Goal: Check status: Check status

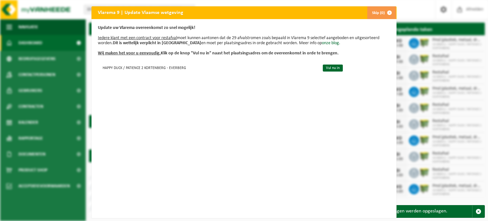
click at [412, 156] on div "Vlarema 9 | Update Vlaamse wetgeving Skip (0) Update uw Vlarema overeenkomst zo…" at bounding box center [244, 110] width 488 height 221
click at [389, 14] on span "button" at bounding box center [390, 12] width 13 height 13
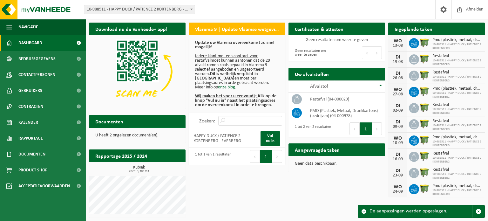
click at [153, 128] on link "Bekijk uw documenten" at bounding box center [157, 134] width 56 height 13
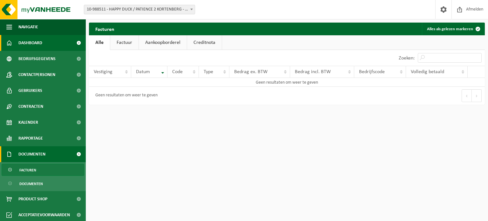
click at [39, 45] on span "Dashboard" at bounding box center [30, 43] width 24 height 16
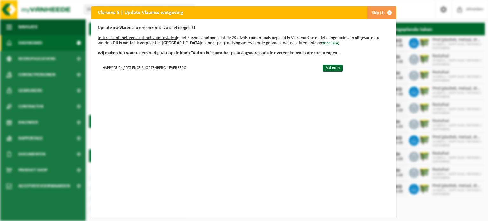
click at [384, 10] on span "button" at bounding box center [390, 12] width 13 height 13
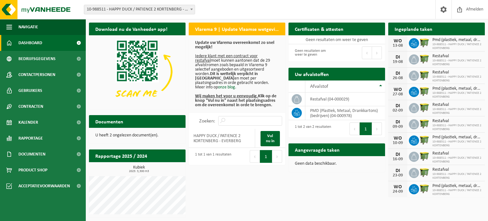
click at [455, 59] on span "10-988511 - HAPPY DUCK / PATIENCE 2 KORTENBERG" at bounding box center [457, 63] width 49 height 8
click at [445, 41] on span "Pmd (plastiek, metaal, drankkartons) (bedrijven)" at bounding box center [457, 40] width 49 height 5
click at [389, 213] on div "Download nu de Vanheede+ app! Verberg Vlarema 9 | Update Vlaamse wetgeving Upda…" at bounding box center [286, 119] width 399 height 201
click at [405, 30] on h2 "Ingeplande taken" at bounding box center [414, 29] width 51 height 12
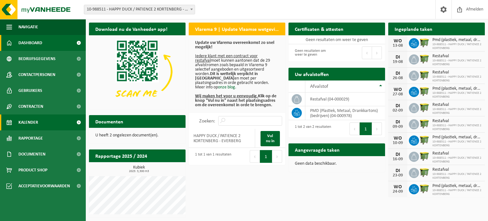
click at [43, 123] on link "Kalender" at bounding box center [43, 122] width 86 height 16
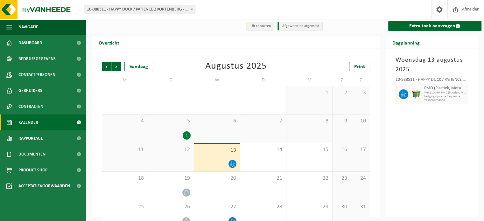
scroll to position [15, 0]
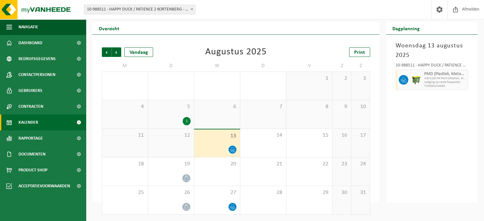
click at [219, 145] on div "13" at bounding box center [217, 143] width 46 height 28
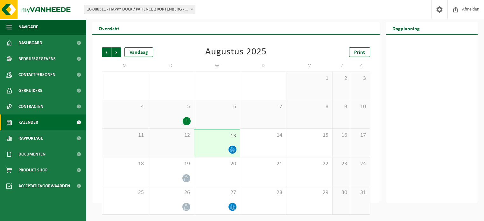
click at [229, 148] on span at bounding box center [232, 150] width 8 height 8
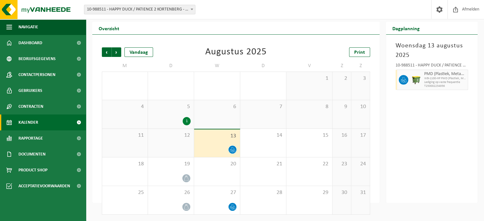
click at [425, 78] on span "WB-1100-HP PMD (Plastiek, Metaal, Drankkartons) (bedrijven)" at bounding box center [445, 79] width 42 height 4
click at [435, 131] on div "Woensdag 13 augustus 2025 10-988511 - HAPPY DUCK / PATIENCE 2 KORTENBERG - EVER…" at bounding box center [432, 119] width 92 height 168
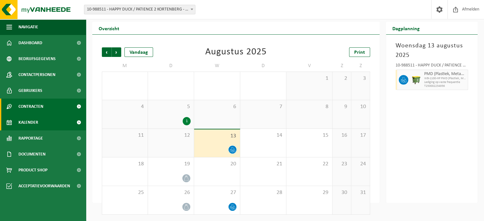
click at [47, 111] on link "Contracten" at bounding box center [43, 107] width 86 height 16
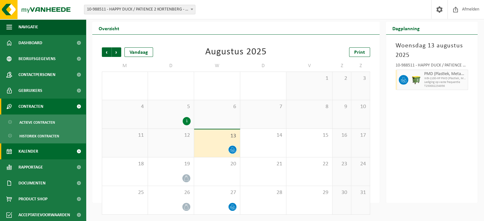
click at [47, 111] on link "Contracten" at bounding box center [43, 107] width 86 height 16
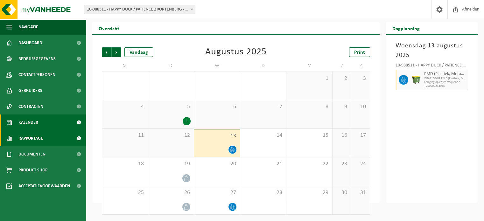
click at [46, 141] on link "Rapportage" at bounding box center [43, 138] width 86 height 16
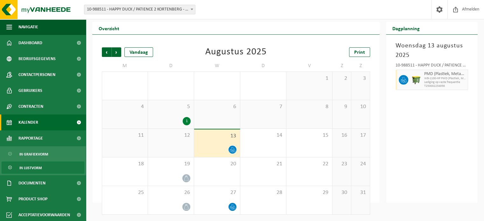
click at [38, 166] on span "In lijstvorm" at bounding box center [30, 168] width 22 height 12
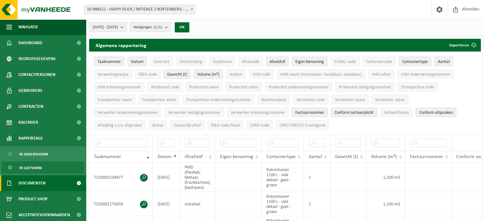
click at [48, 180] on link "Documenten" at bounding box center [43, 183] width 86 height 16
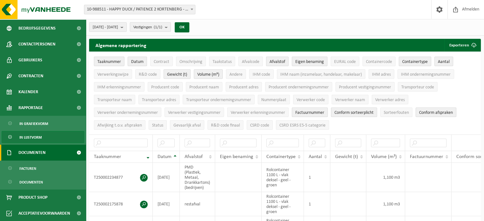
scroll to position [31, 0]
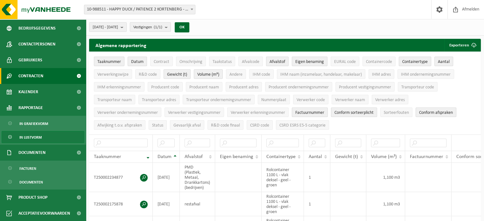
click at [50, 73] on link "Contracten" at bounding box center [43, 76] width 86 height 16
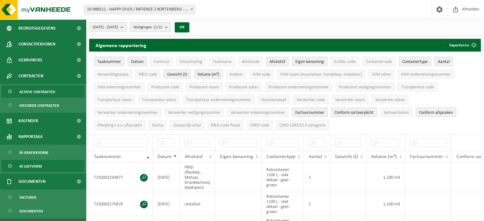
click at [46, 89] on span "Actieve contracten" at bounding box center [37, 92] width 36 height 12
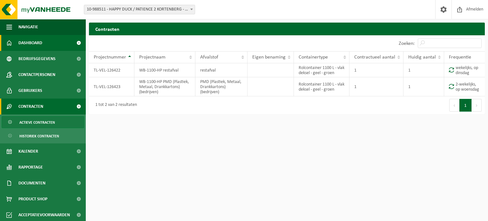
click at [43, 45] on link "Dashboard" at bounding box center [43, 43] width 86 height 16
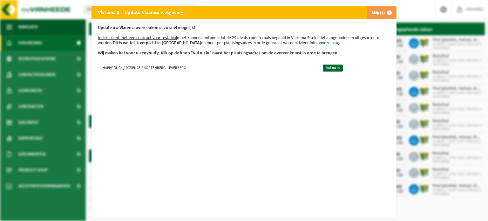
click at [379, 11] on button "Skip (1)" at bounding box center [381, 12] width 29 height 13
